Goal: Task Accomplishment & Management: Use online tool/utility

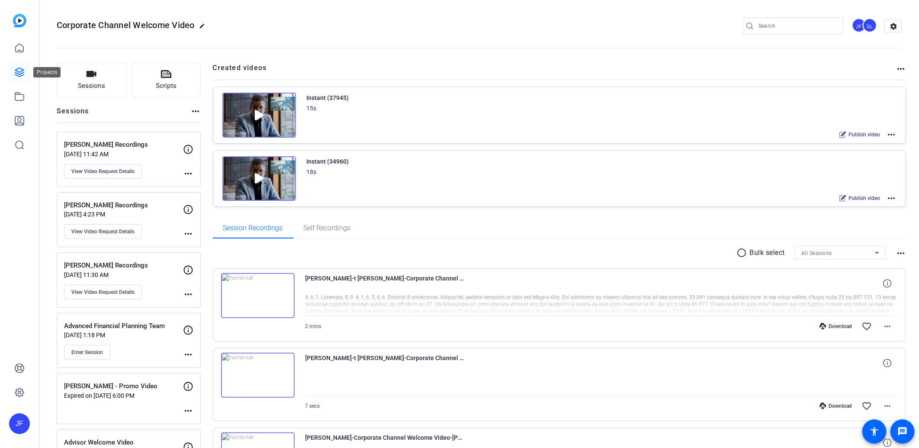
click at [22, 73] on icon at bounding box center [19, 72] width 9 height 9
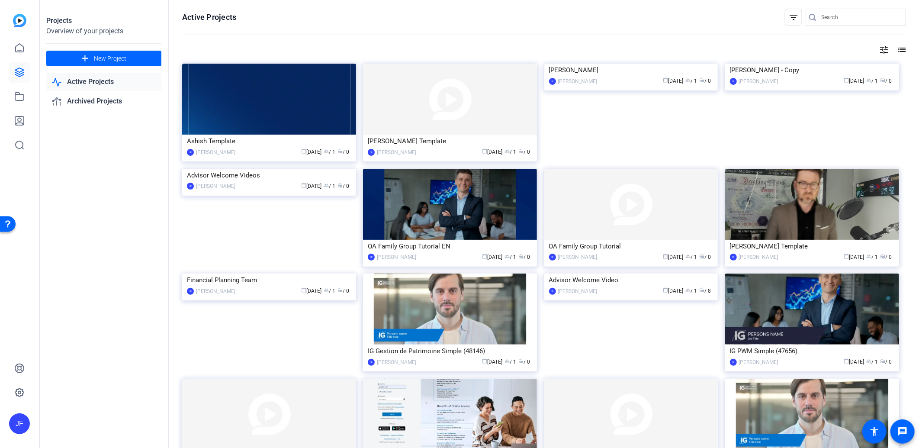
click at [13, 17] on img at bounding box center [19, 20] width 13 height 13
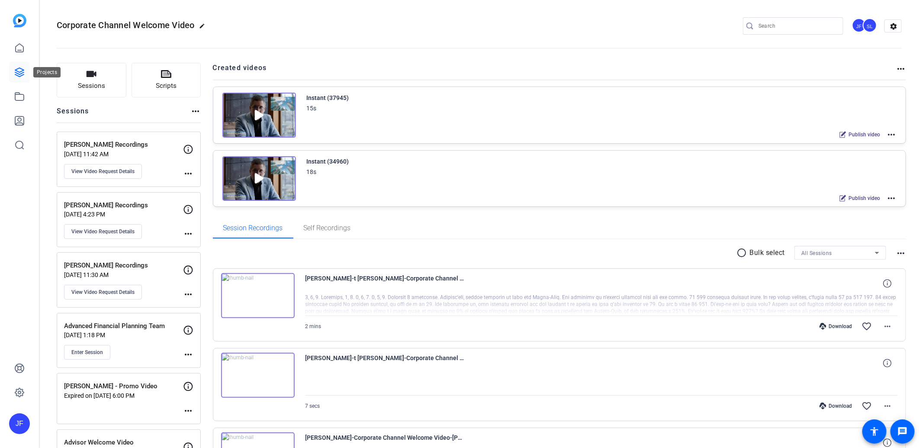
click at [22, 73] on icon at bounding box center [19, 72] width 9 height 9
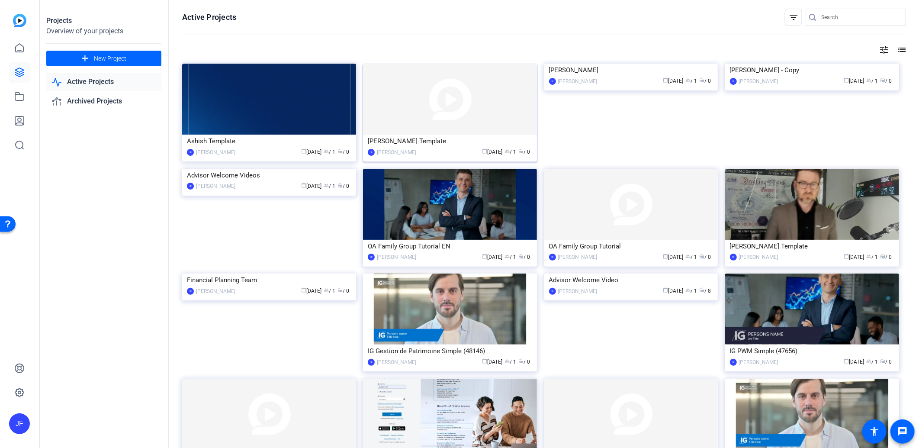
click at [430, 105] on img at bounding box center [450, 99] width 174 height 71
click at [812, 214] on img at bounding box center [812, 204] width 174 height 71
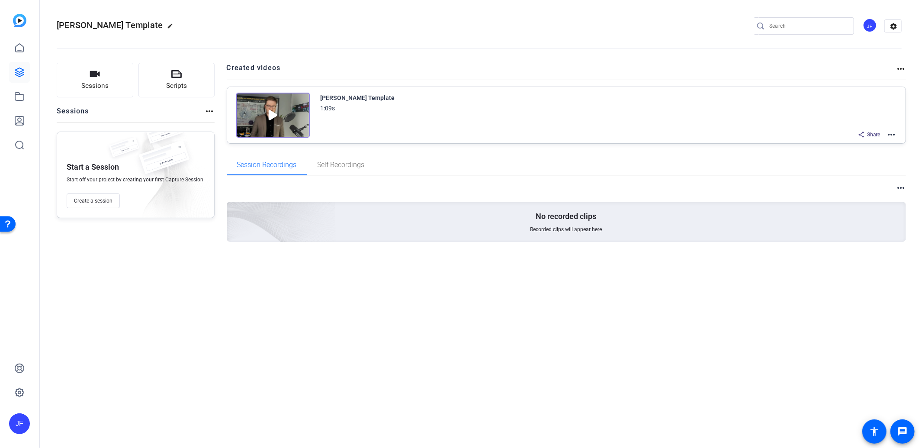
click at [890, 132] on mat-icon "more_horiz" at bounding box center [891, 134] width 10 height 10
click at [845, 145] on span "Edit in Creator" at bounding box center [860, 144] width 60 height 10
